Goal: Task Accomplishment & Management: Manage account settings

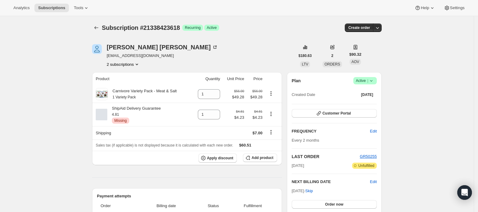
click at [131, 62] on button "2 subscriptions" at bounding box center [123, 64] width 33 height 6
click at [127, 84] on span "21338456386" at bounding box center [116, 86] width 24 height 5
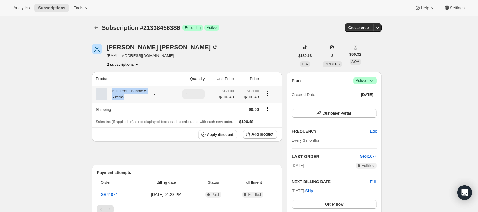
drag, startPoint x: 113, startPoint y: 91, endPoint x: 131, endPoint y: 96, distance: 18.9
click at [131, 96] on div "Build Your Bundle 5 5 items" at bounding box center [126, 94] width 39 height 12
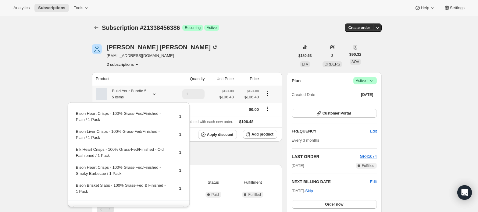
copy div "Build Your Bundle 5 5 items"
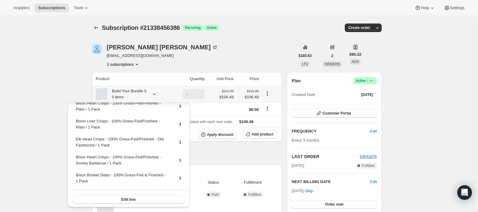
scroll to position [11, 0]
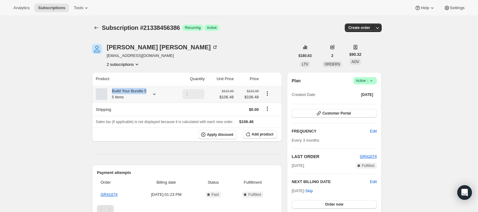
drag, startPoint x: 112, startPoint y: 92, endPoint x: 149, endPoint y: 91, distance: 36.6
click at [149, 91] on div "Build Your Bundle 5 5 items" at bounding box center [132, 94] width 73 height 12
copy div "Build Your Bundle 5"
click at [137, 65] on icon "Product actions" at bounding box center [137, 64] width 6 height 6
click at [134, 73] on span "21338423618" at bounding box center [125, 76] width 42 height 6
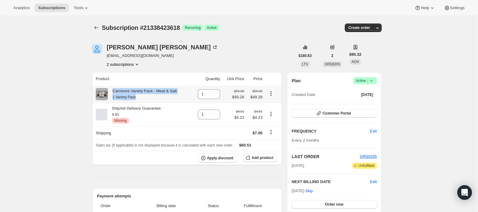
drag, startPoint x: 113, startPoint y: 92, endPoint x: 137, endPoint y: 100, distance: 25.1
click at [137, 100] on div "Carnivore Variety Pack - Meat & Salt 1 Variety Pack" at bounding box center [142, 94] width 69 height 12
copy div "Carnivore Variety Pack - Meat & Salt 1 Variety Pack"
